Goal: Use online tool/utility: Utilize a website feature to perform a specific function

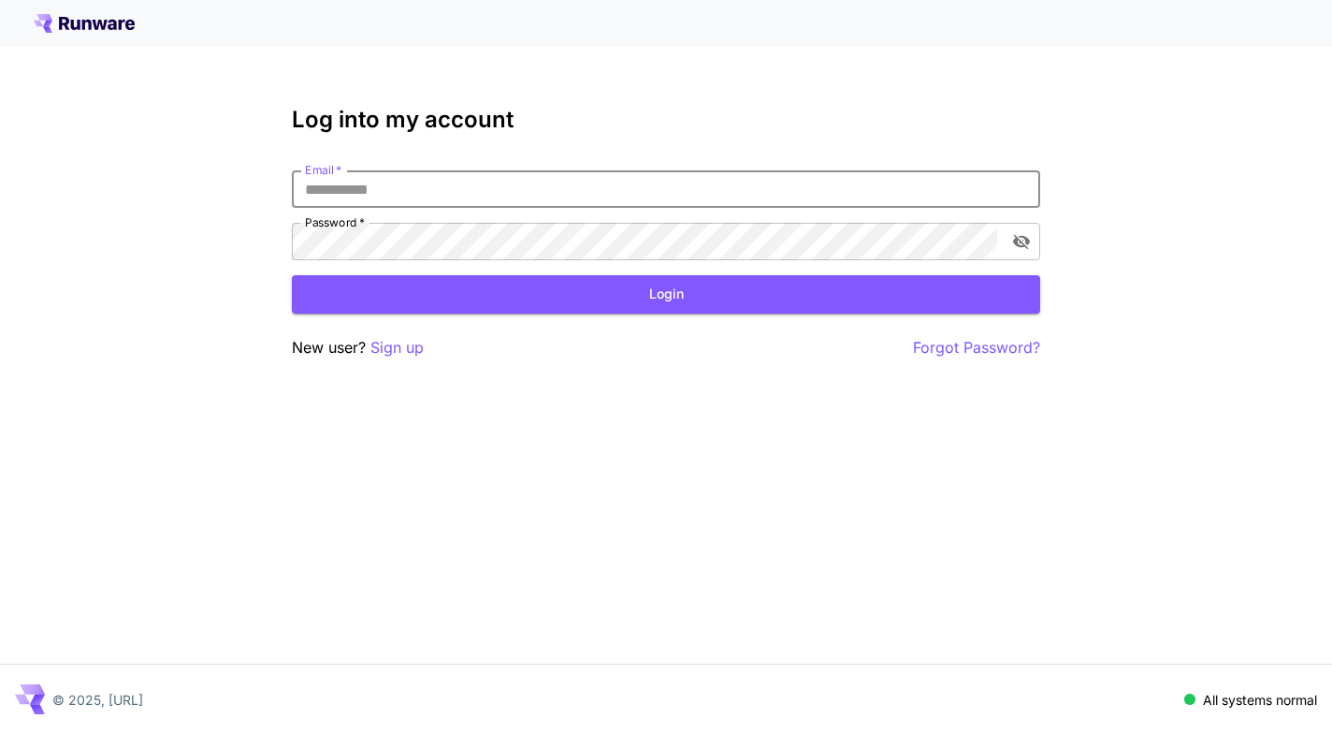
drag, startPoint x: 444, startPoint y: 194, endPoint x: 464, endPoint y: 196, distance: 20.7
click at [444, 194] on input "Email   *" at bounding box center [666, 188] width 749 height 37
type input "**********"
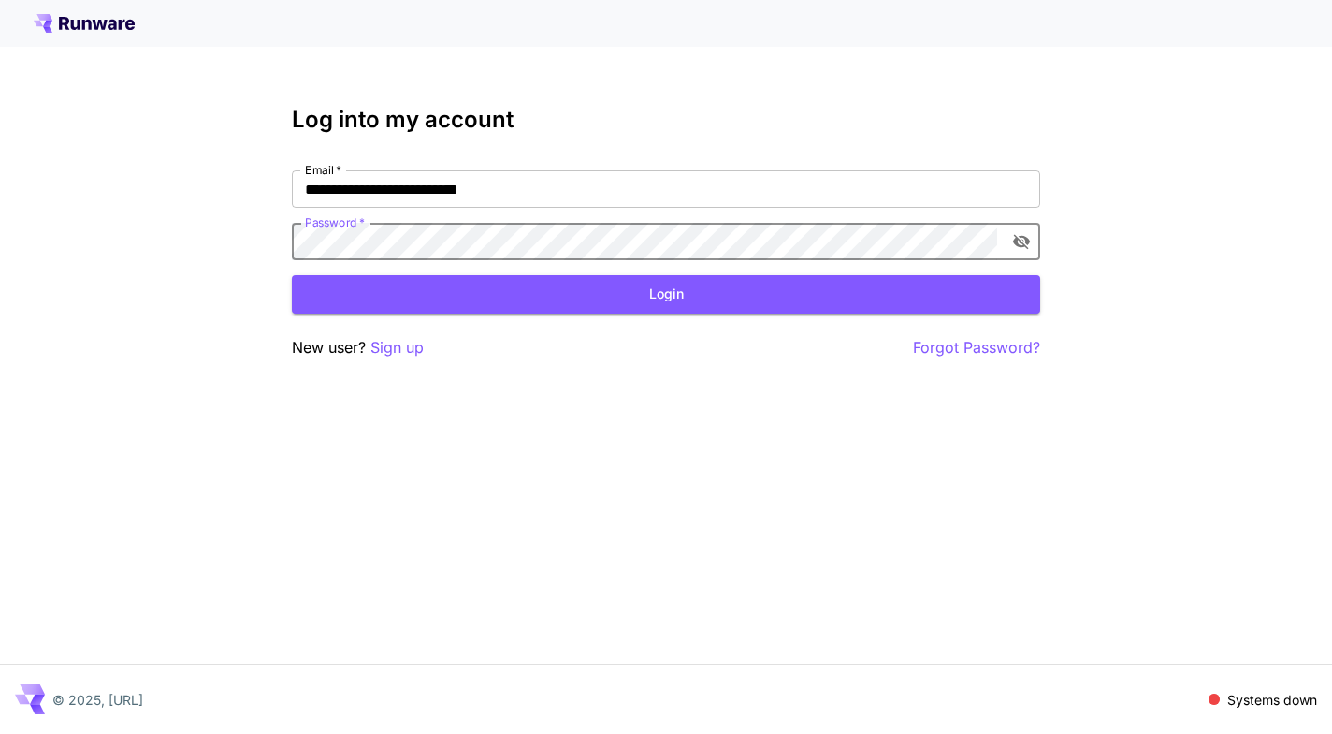
click button "Login" at bounding box center [666, 294] width 749 height 38
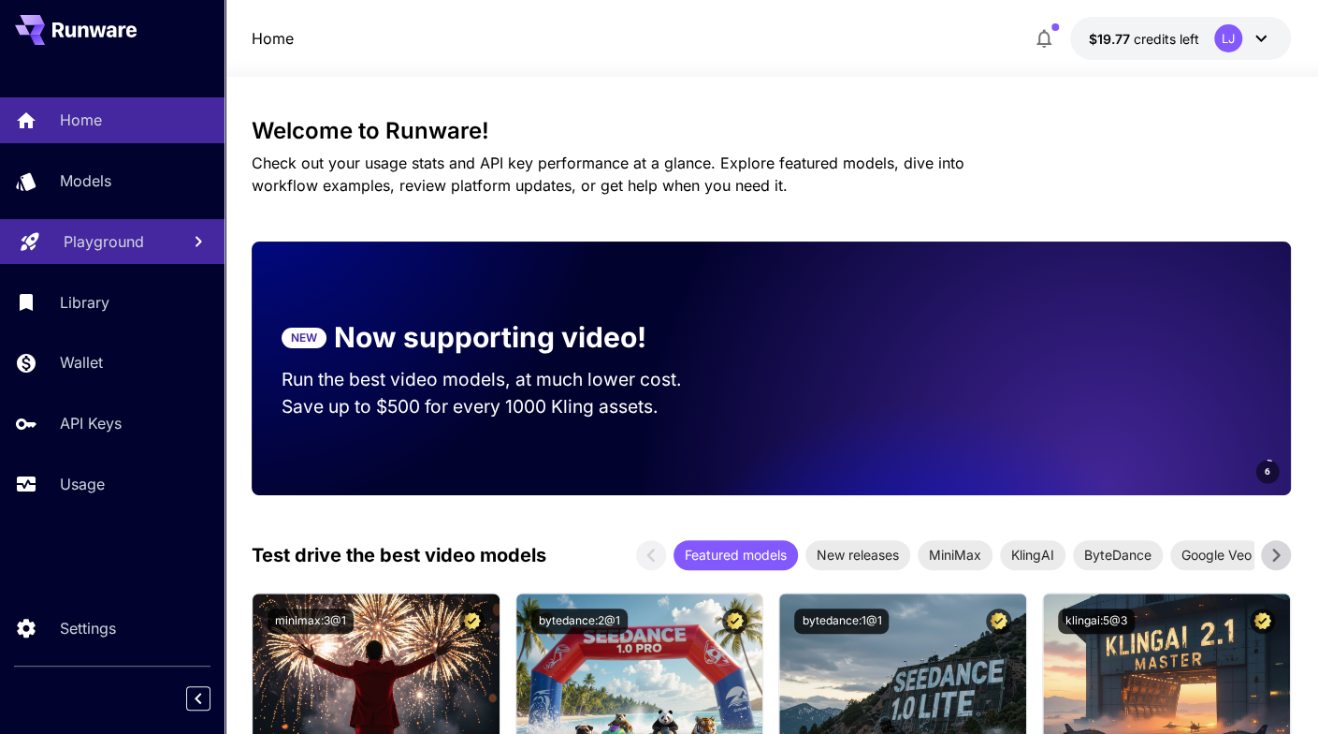
drag, startPoint x: 77, startPoint y: 190, endPoint x: 126, endPoint y: 229, distance: 63.3
click at [77, 190] on p "Models" at bounding box center [85, 180] width 51 height 22
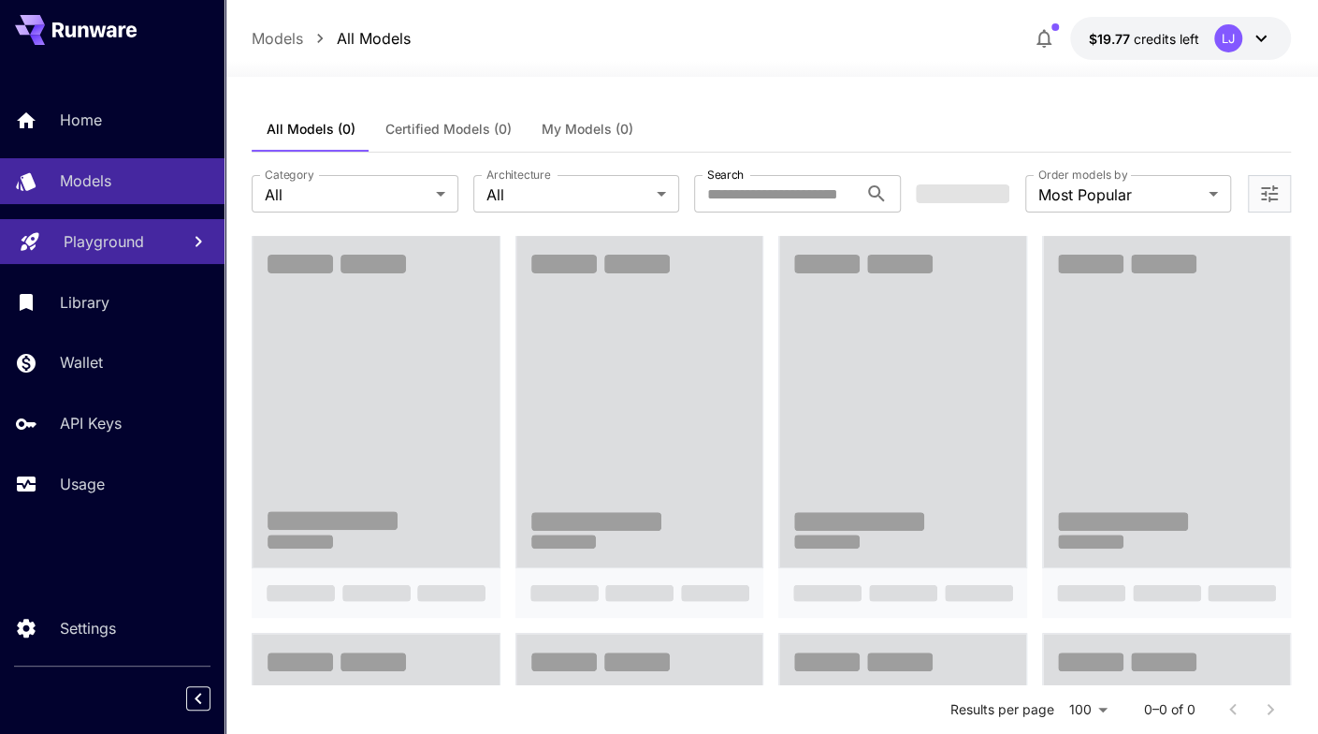
click at [99, 244] on p "Playground" at bounding box center [104, 241] width 80 height 22
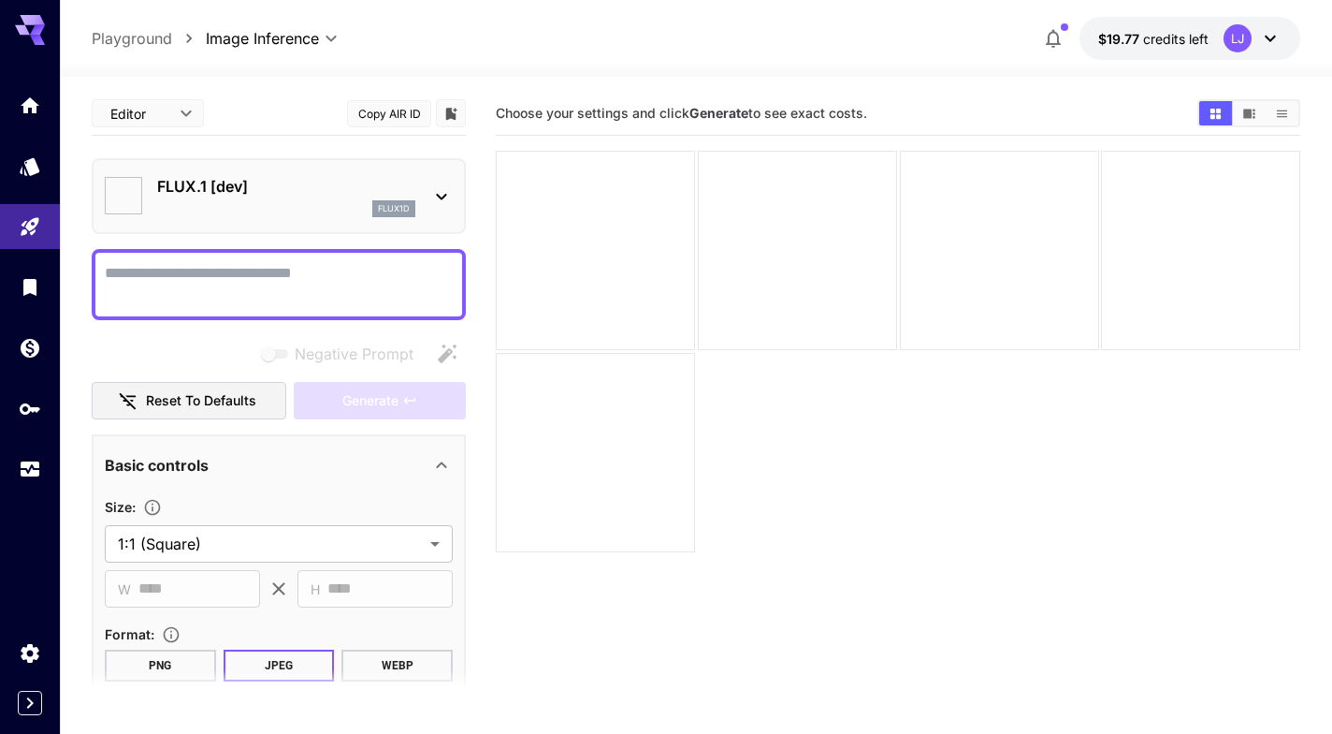
type input "**********"
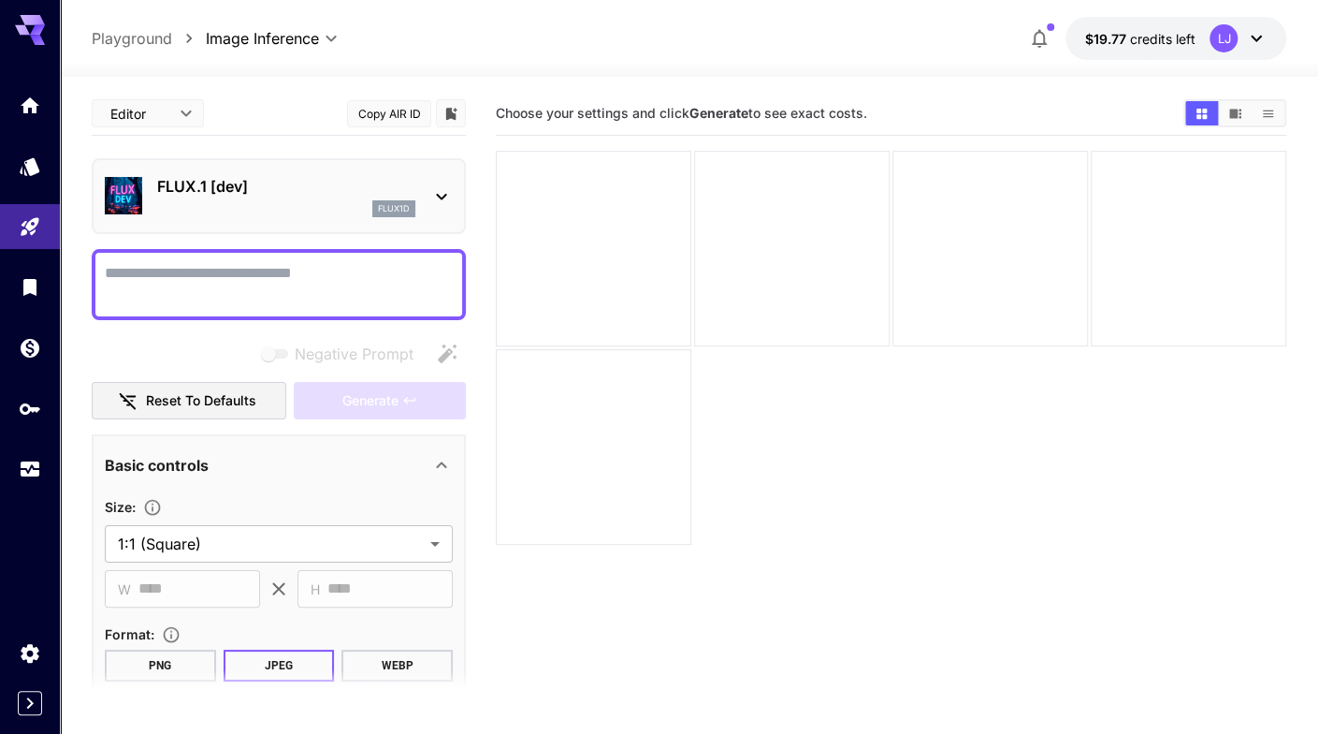
click at [338, 39] on body "**********" at bounding box center [659, 440] width 1318 height 881
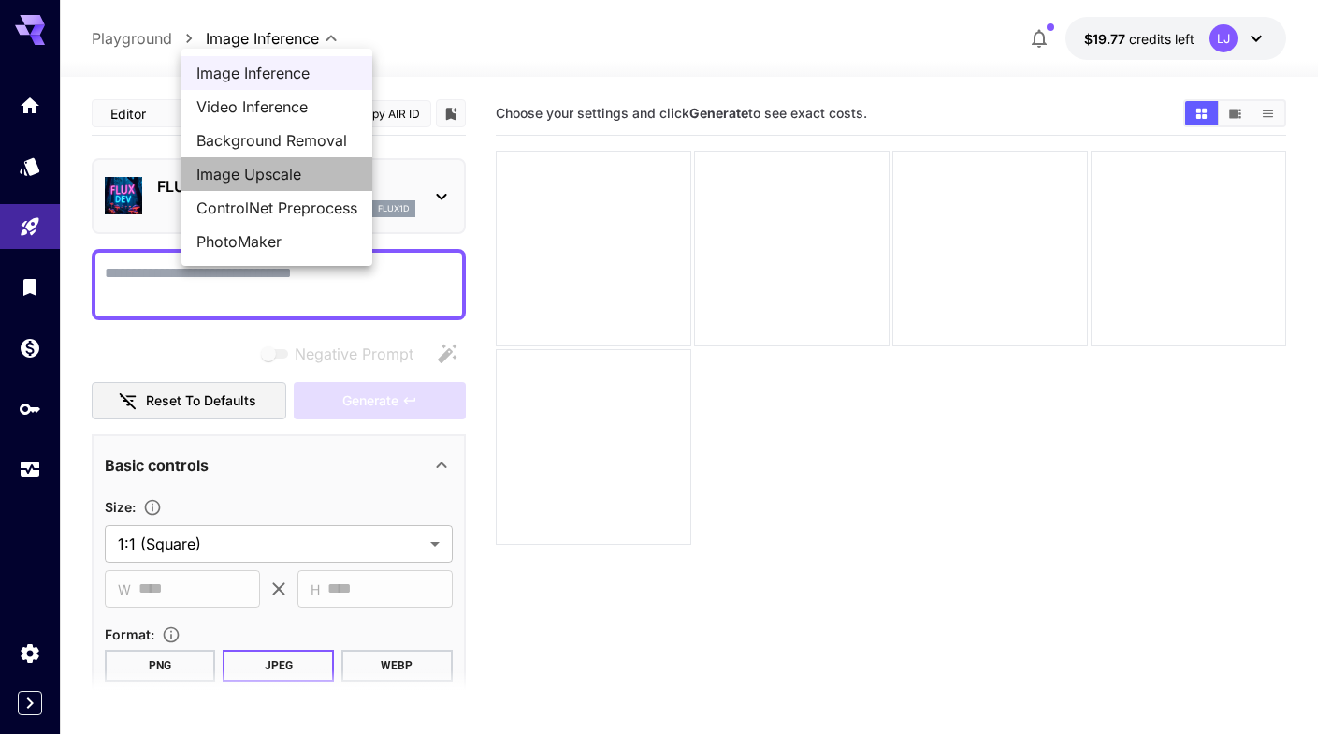
click at [236, 181] on span "Image Upscale" at bounding box center [276, 174] width 161 height 22
type input "**********"
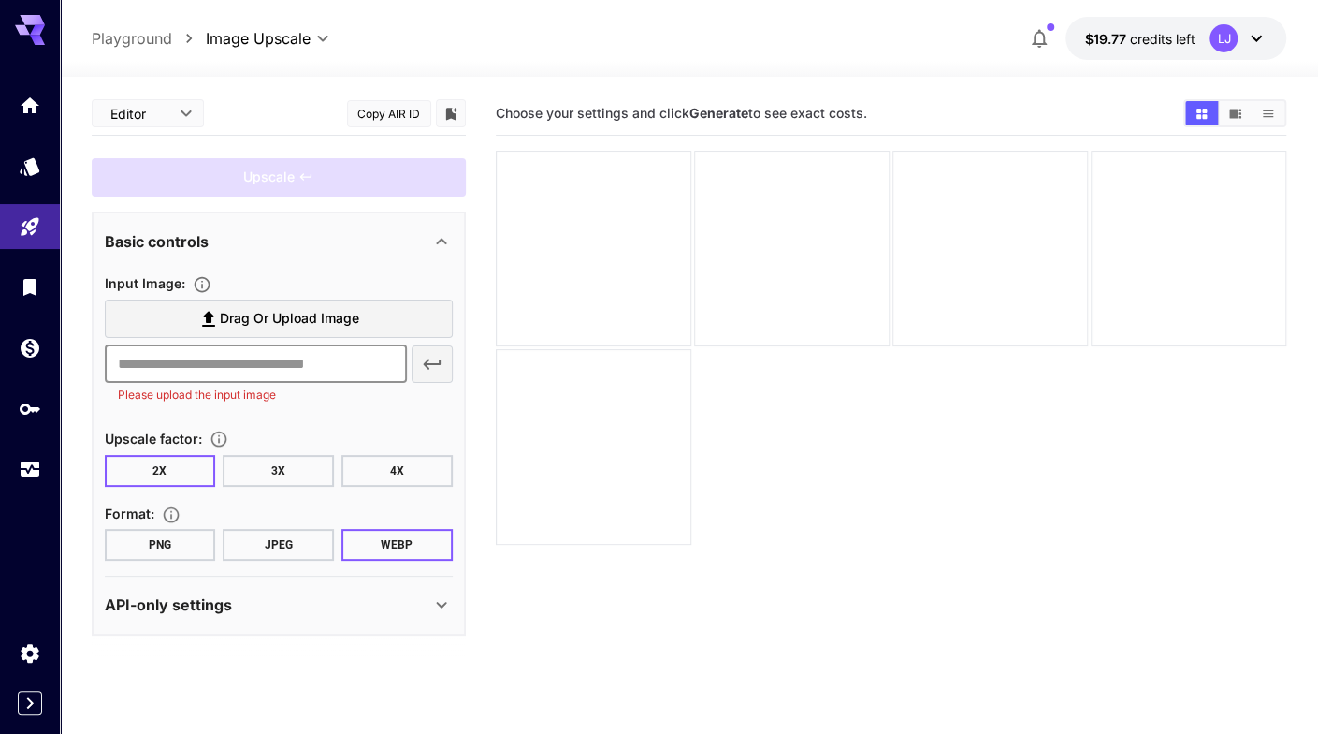
click at [230, 358] on input "text" at bounding box center [256, 363] width 302 height 37
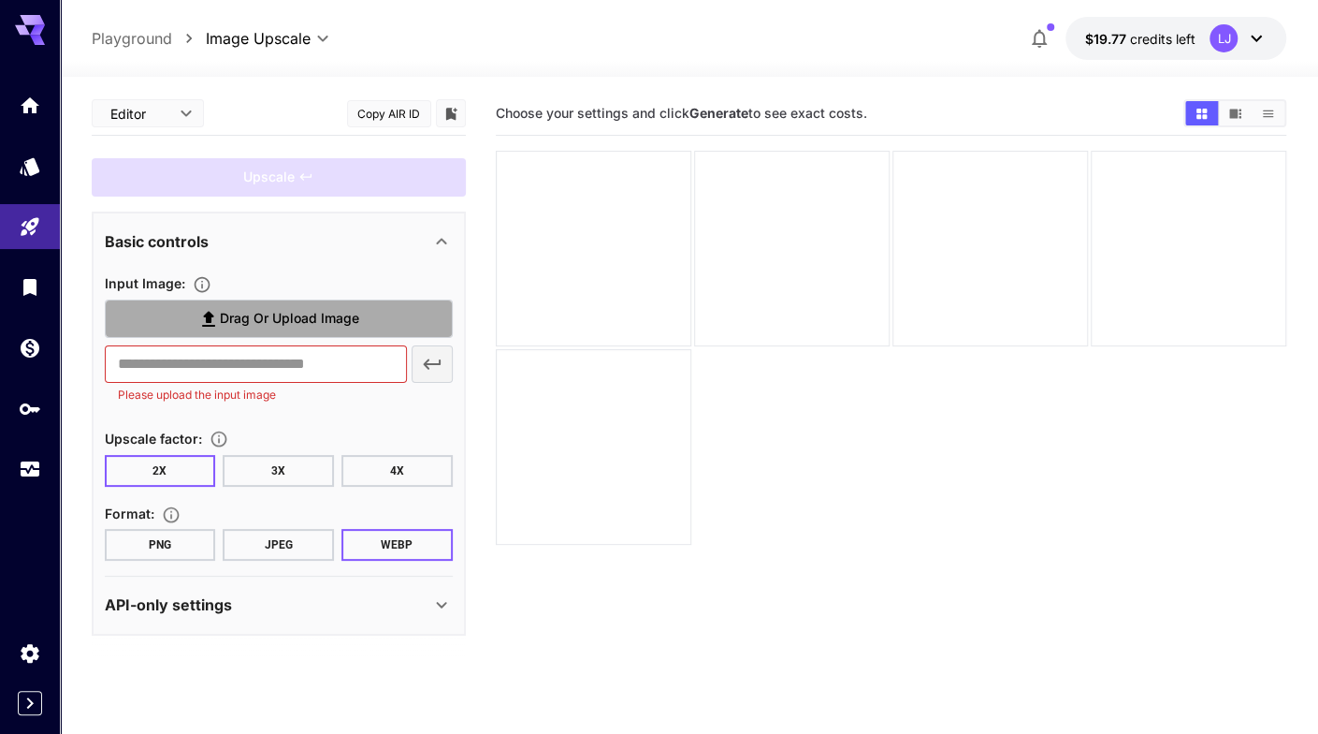
click at [314, 317] on span "Drag or upload image" at bounding box center [289, 318] width 139 height 23
click at [0, 0] on input "Drag or upload image" at bounding box center [0, 0] width 0 height 0
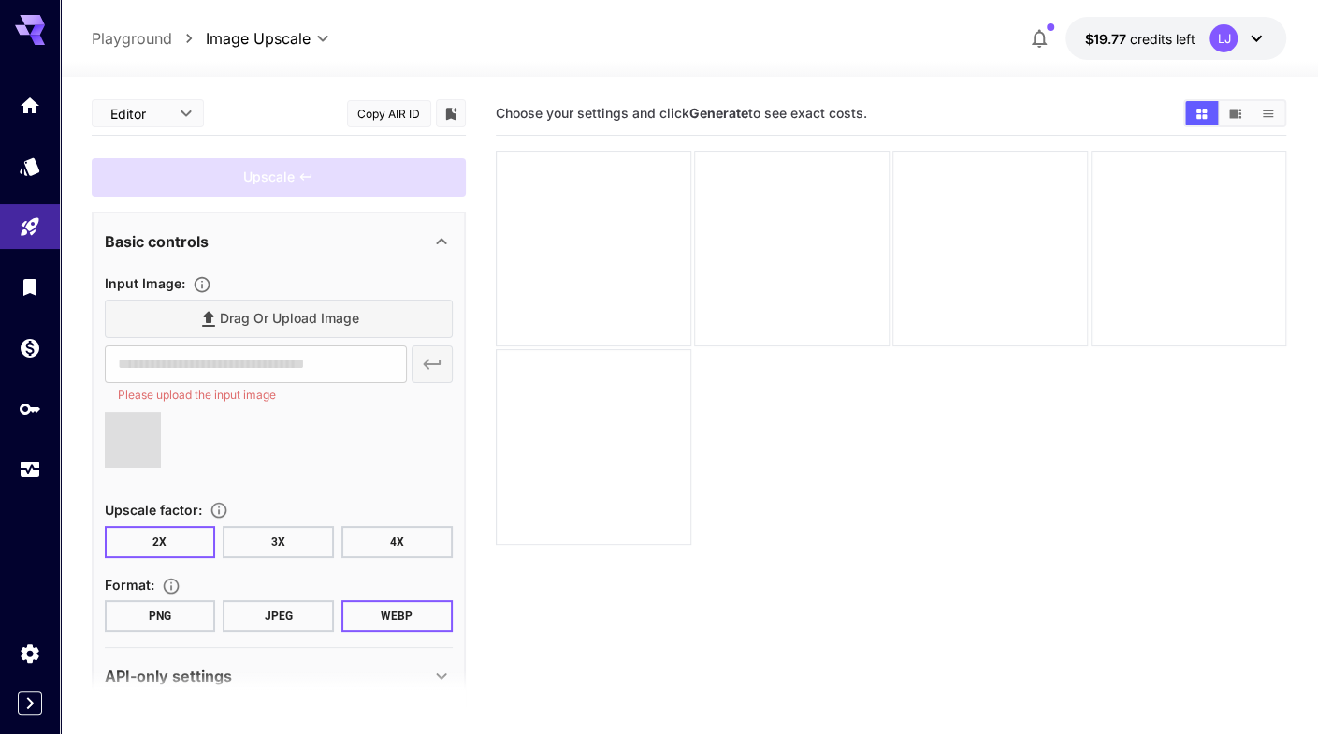
type input "**********"
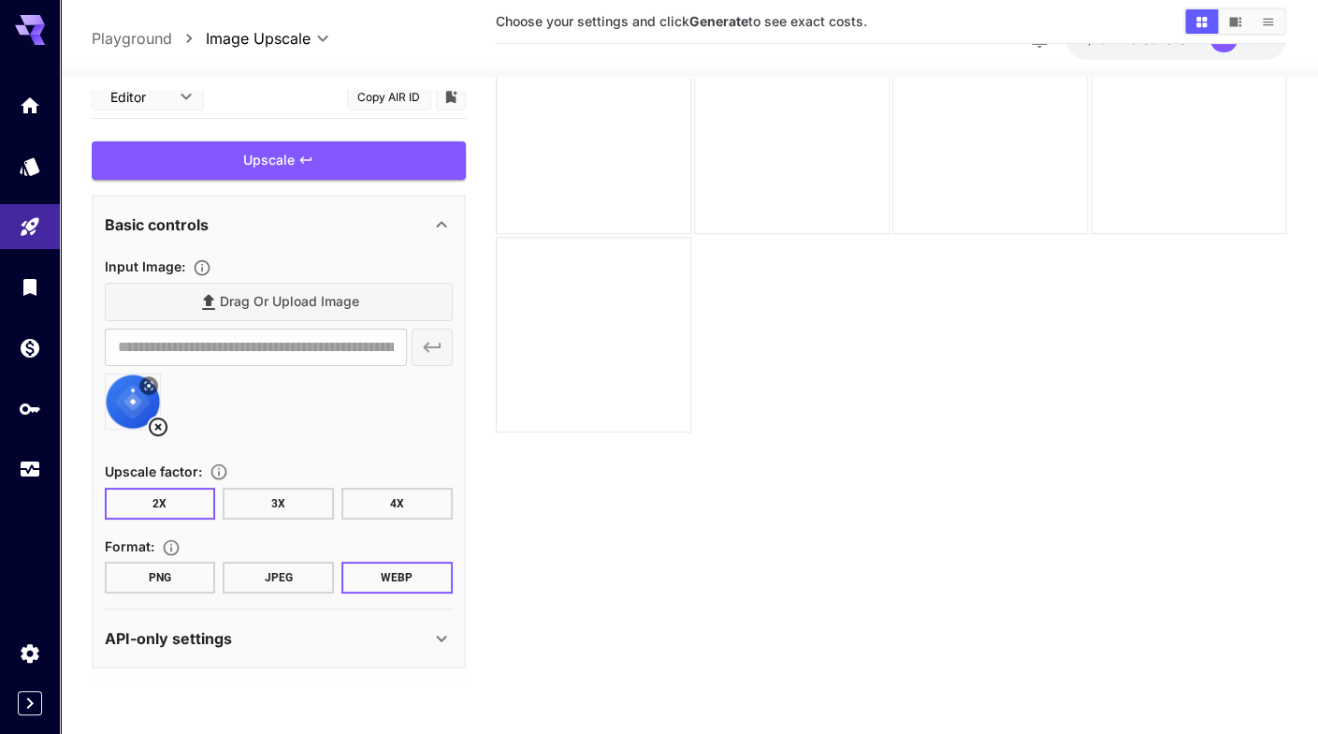
scroll to position [148, 0]
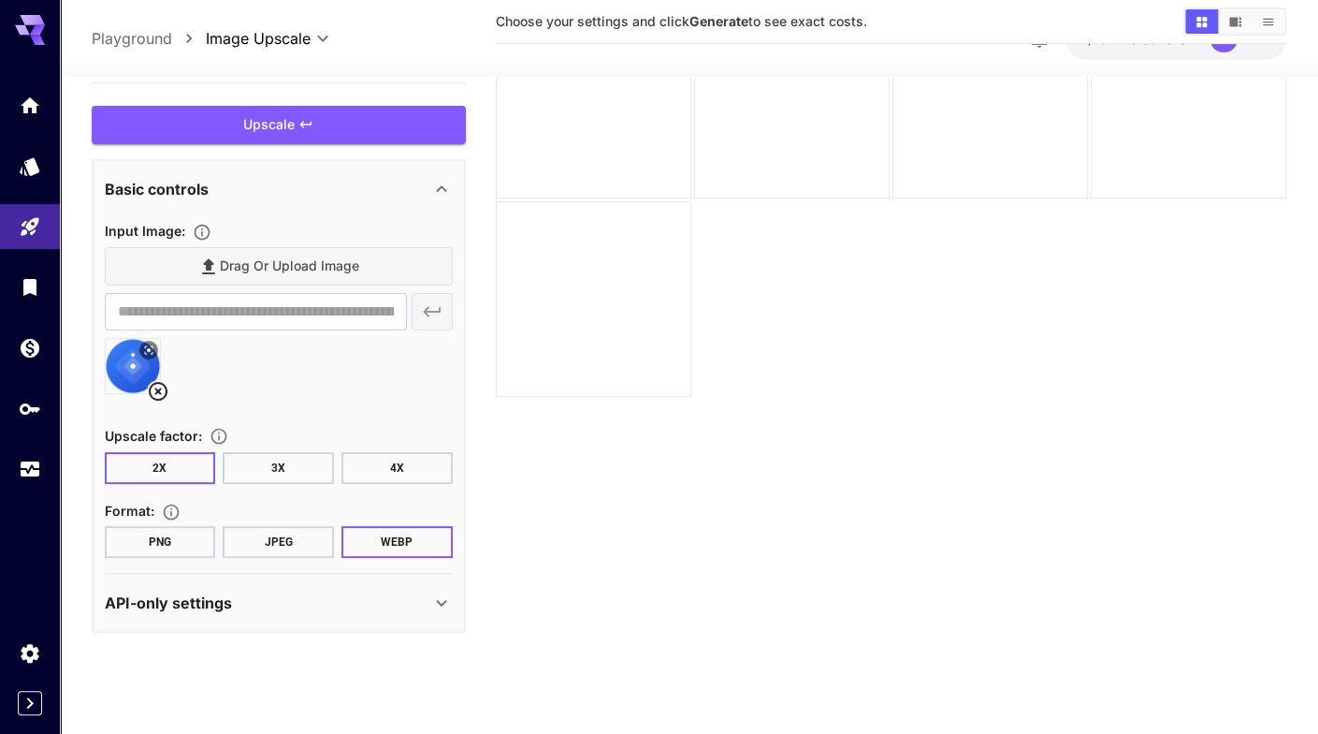
click at [402, 463] on button "4X" at bounding box center [397, 468] width 111 height 32
click at [277, 538] on button "JPEG" at bounding box center [278, 542] width 111 height 32
click at [266, 531] on button "JPEG" at bounding box center [278, 542] width 111 height 32
drag, startPoint x: 140, startPoint y: 534, endPoint x: 142, endPoint y: 519, distance: 15.1
click at [140, 531] on button "PNG" at bounding box center [160, 542] width 111 height 32
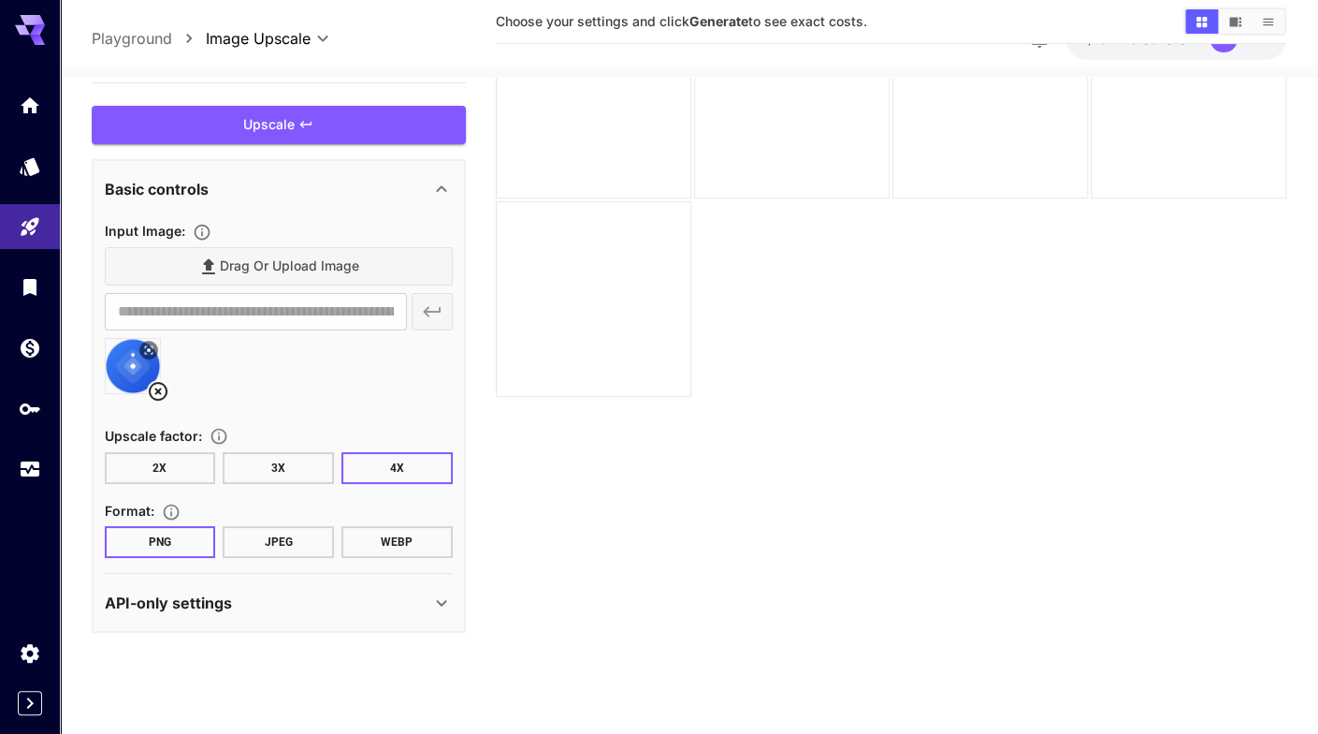
click at [345, 616] on div "API-only settings" at bounding box center [279, 601] width 348 height 45
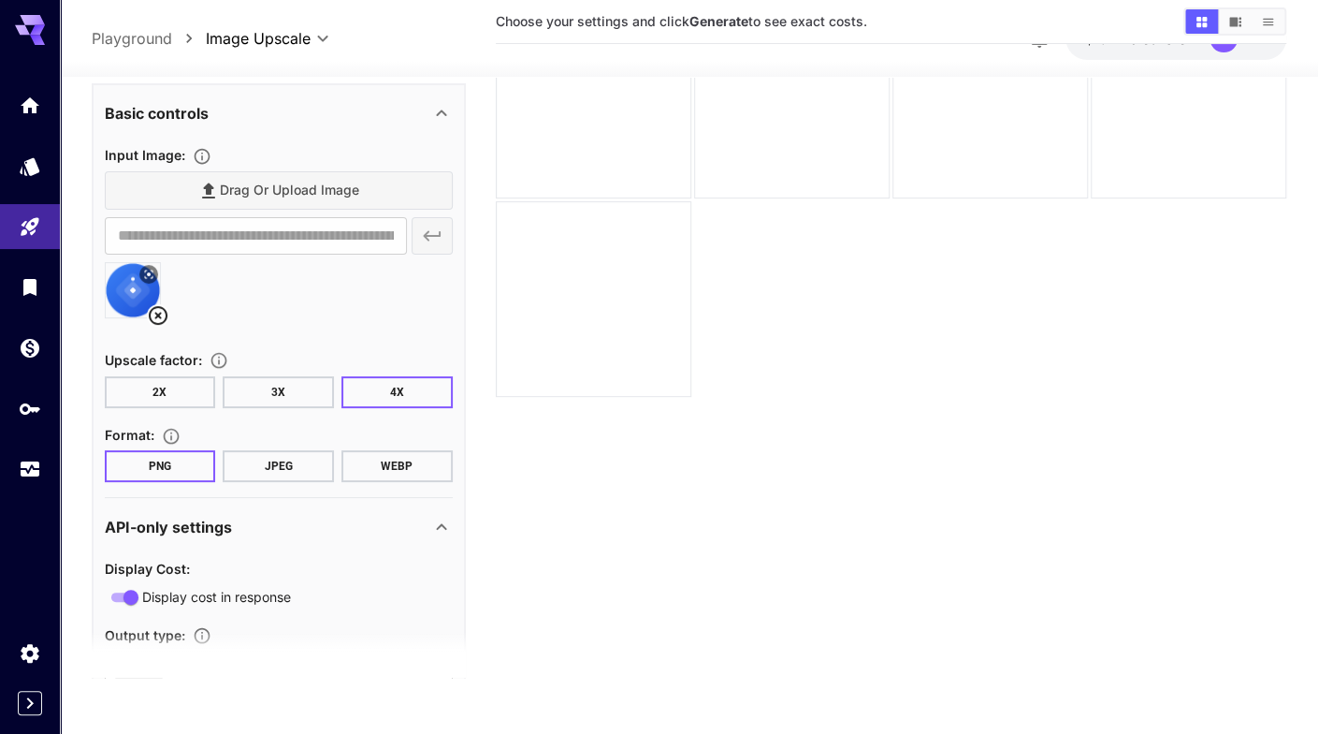
scroll to position [184, 0]
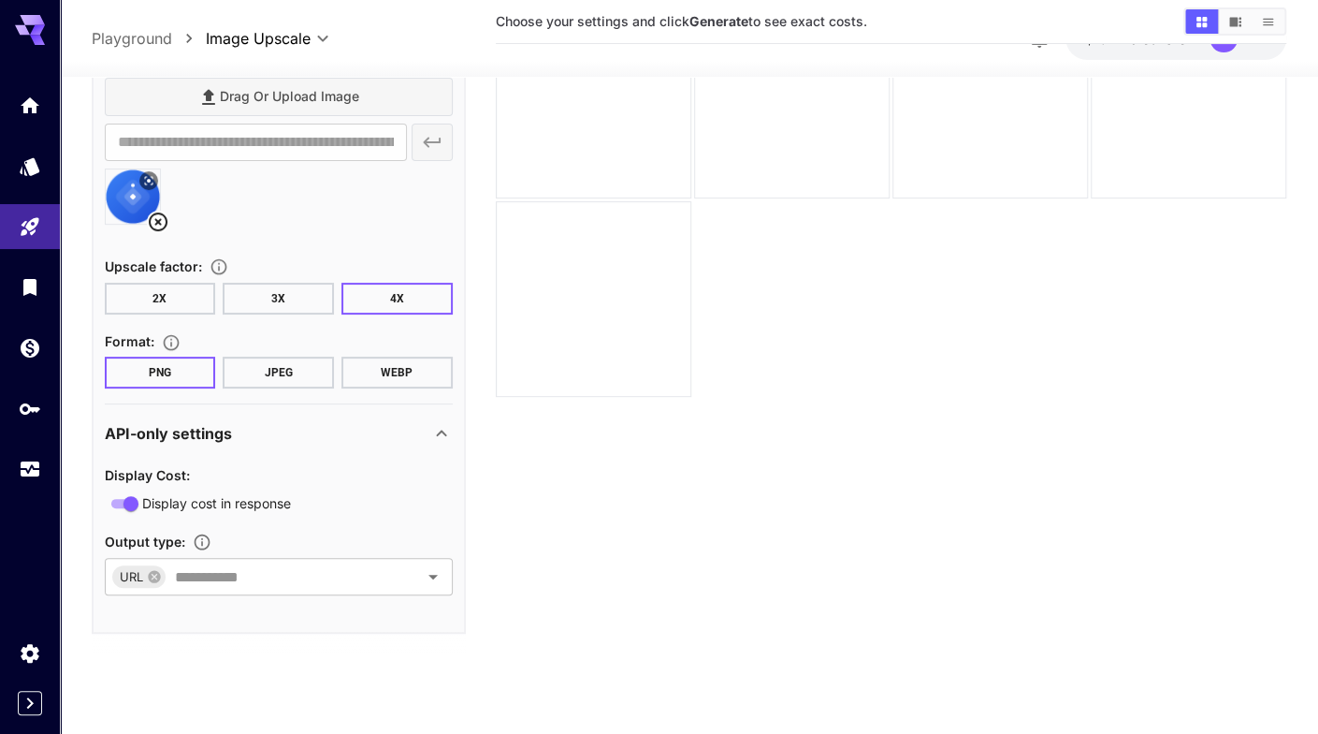
click at [363, 407] on section "API-only settings Display Cost : Display cost in response Output type : URL ​" at bounding box center [279, 517] width 348 height 226
click at [372, 424] on div "API-only settings" at bounding box center [268, 432] width 326 height 22
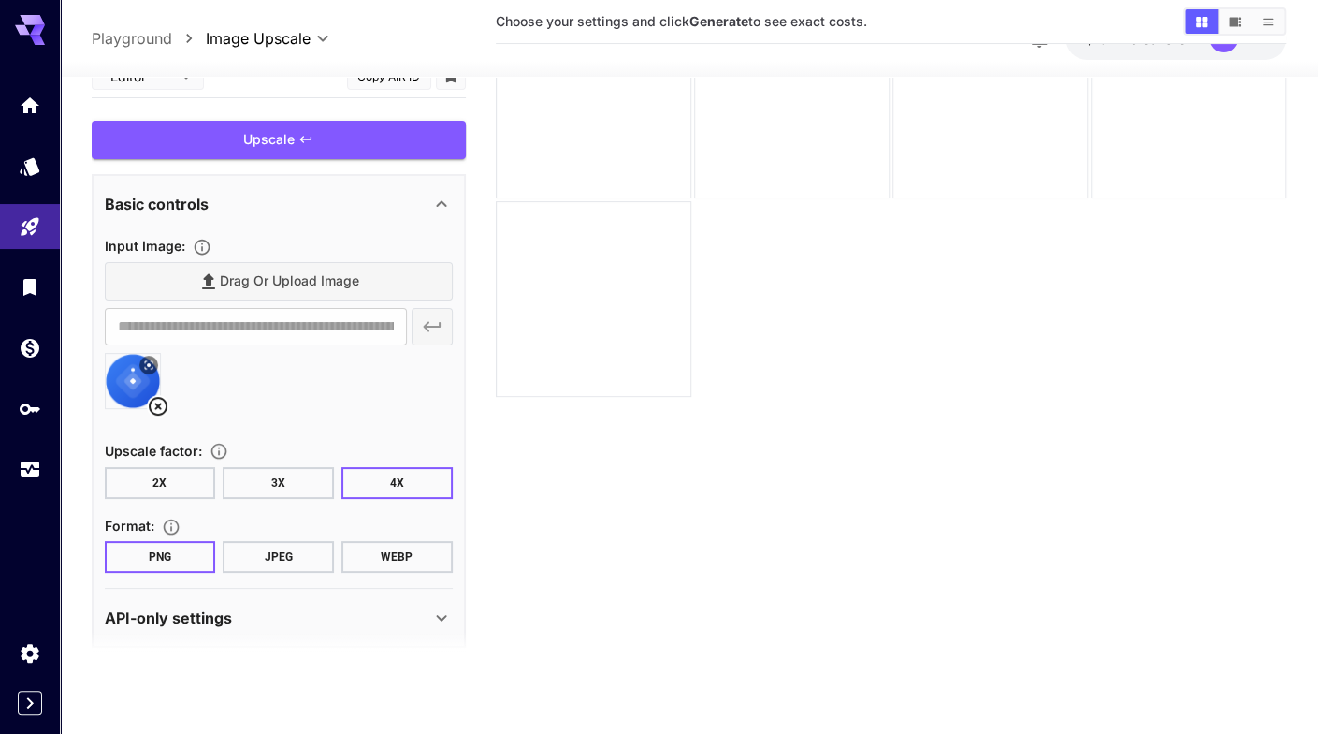
scroll to position [15, 0]
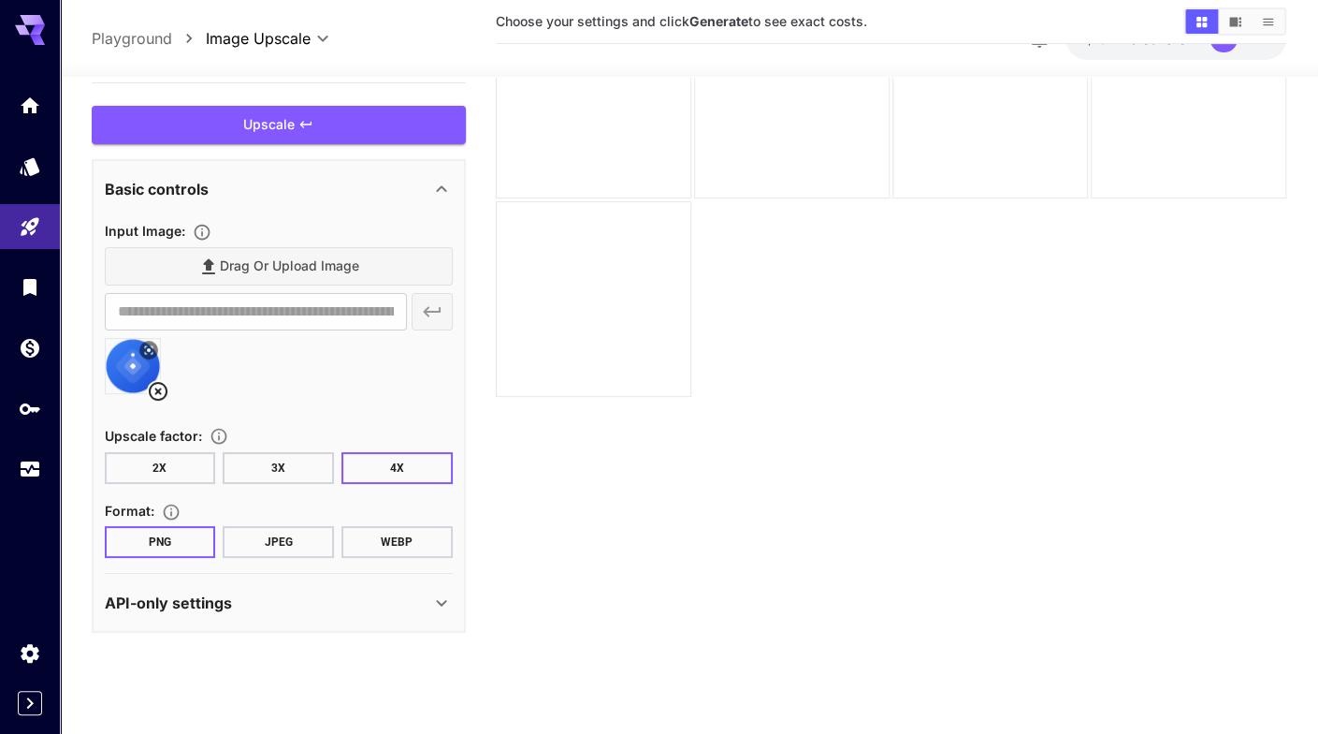
click at [378, 594] on div "API-only settings" at bounding box center [268, 601] width 326 height 22
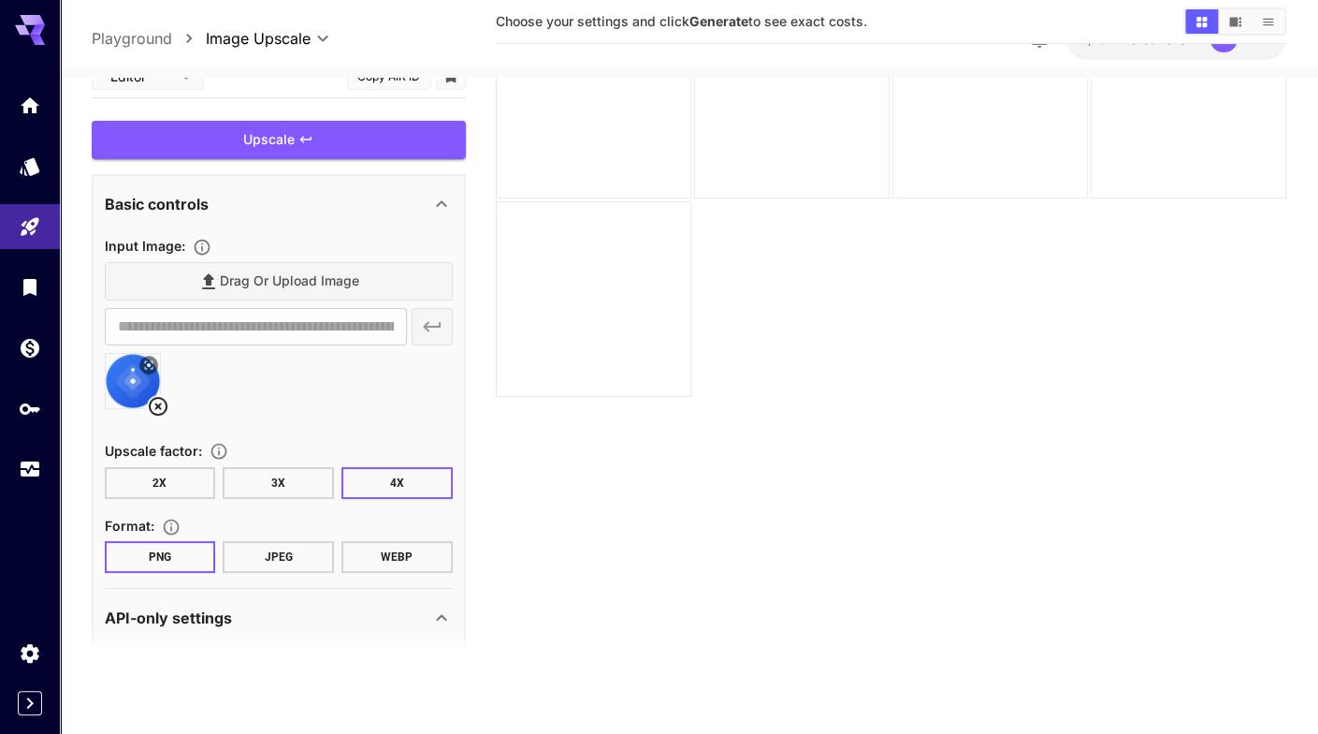
scroll to position [0, 0]
click at [339, 624] on div "API-only settings" at bounding box center [268, 616] width 326 height 22
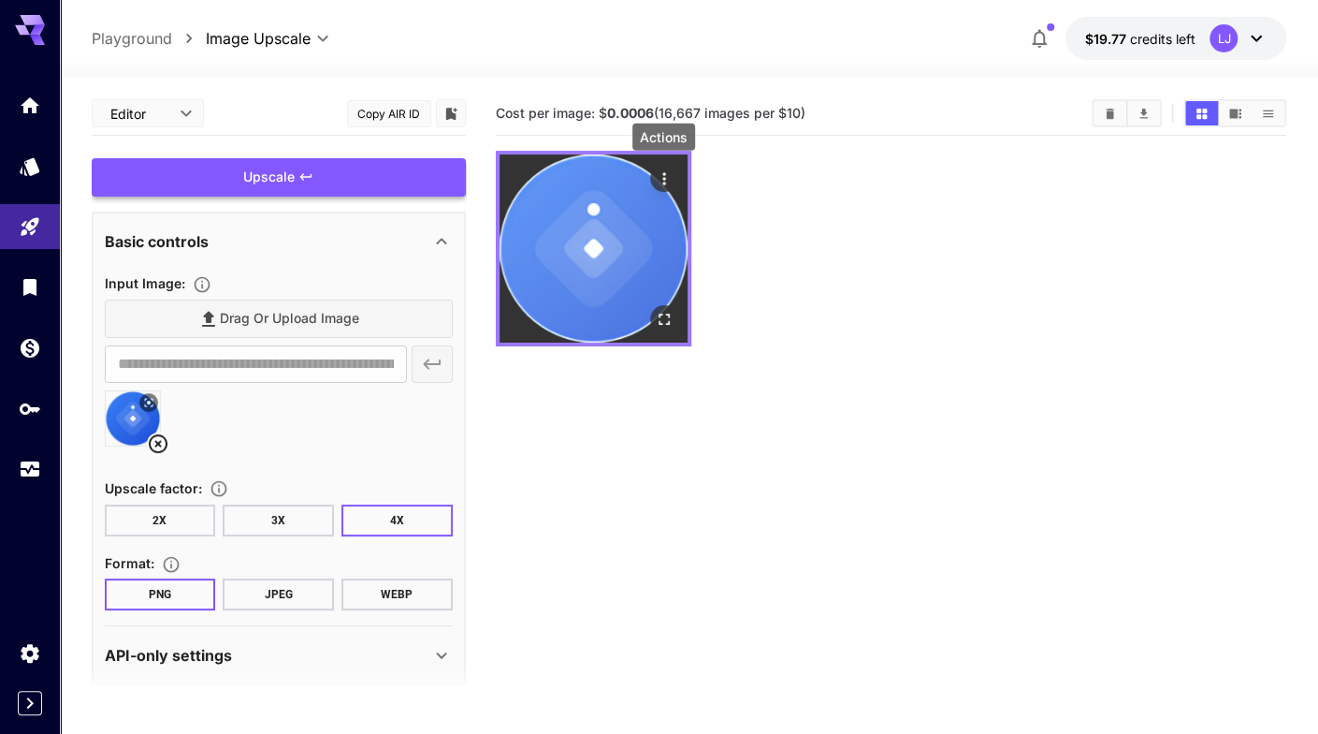
click at [666, 179] on icon "Actions" at bounding box center [664, 178] width 19 height 19
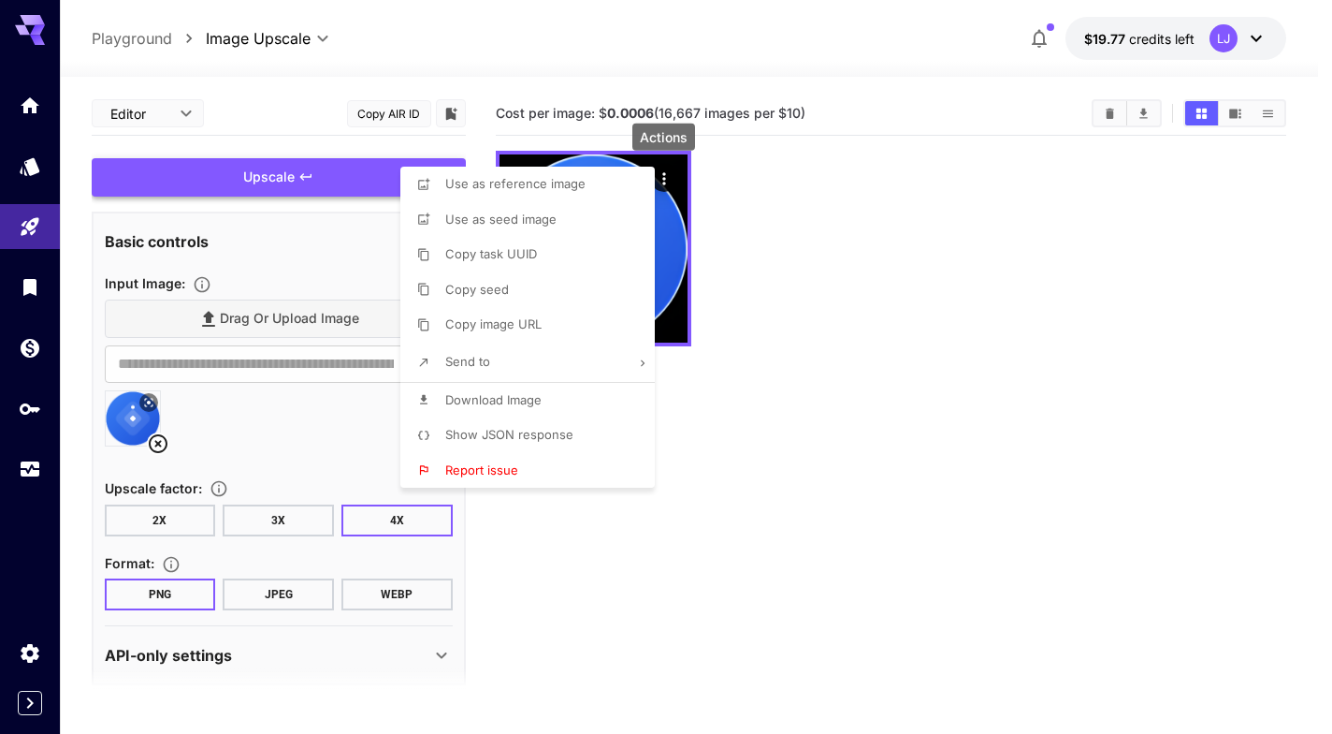
drag, startPoint x: 515, startPoint y: 390, endPoint x: 533, endPoint y: 394, distance: 19.1
click at [518, 394] on p "Download Image" at bounding box center [493, 400] width 96 height 19
click at [902, 46] on div at bounding box center [666, 367] width 1332 height 734
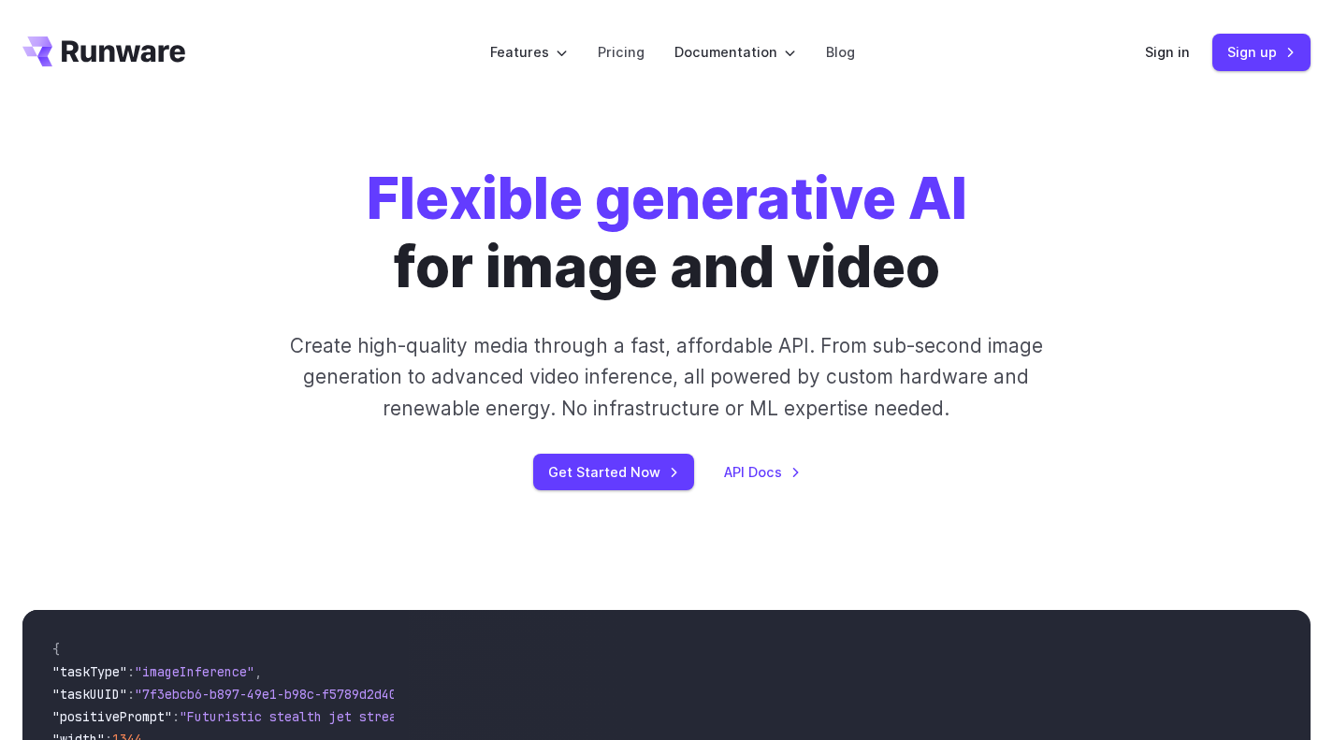
click at [612, 50] on link "Pricing" at bounding box center [621, 52] width 47 height 22
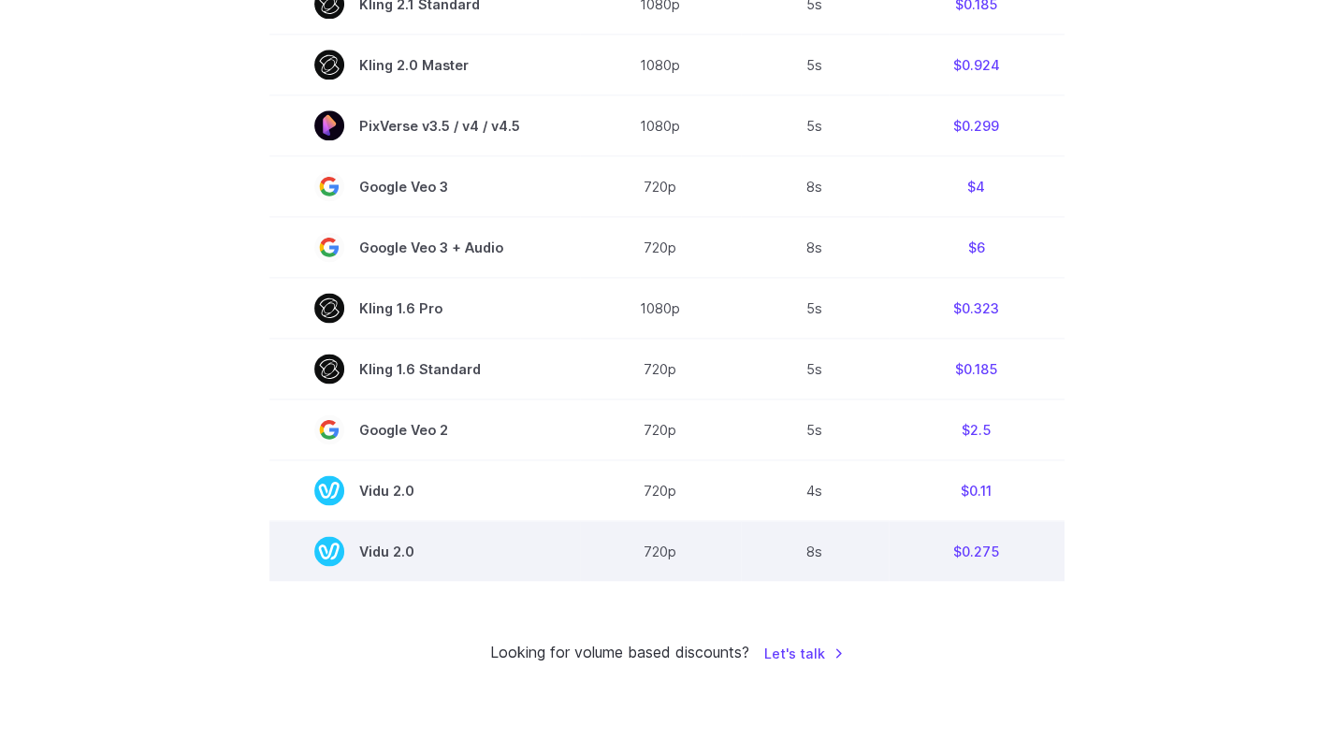
scroll to position [936, 0]
